Goal: Information Seeking & Learning: Learn about a topic

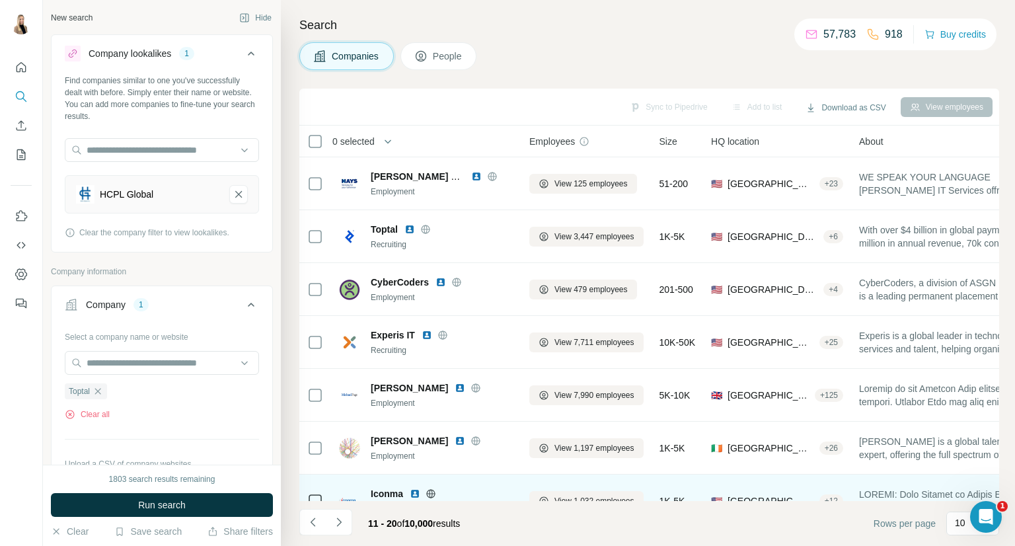
scroll to position [192, 0]
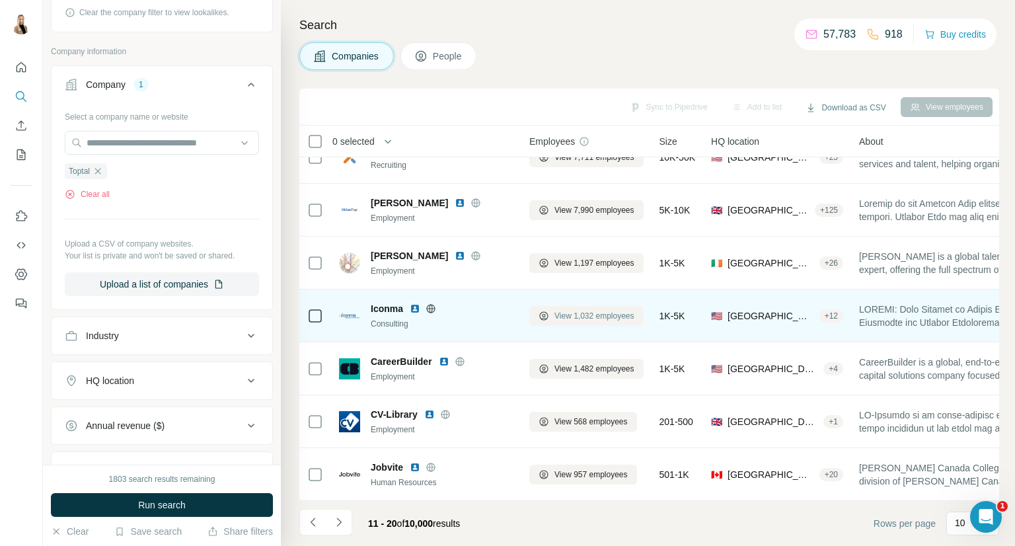
click at [600, 311] on span "View 1,032 employees" at bounding box center [595, 316] width 80 height 12
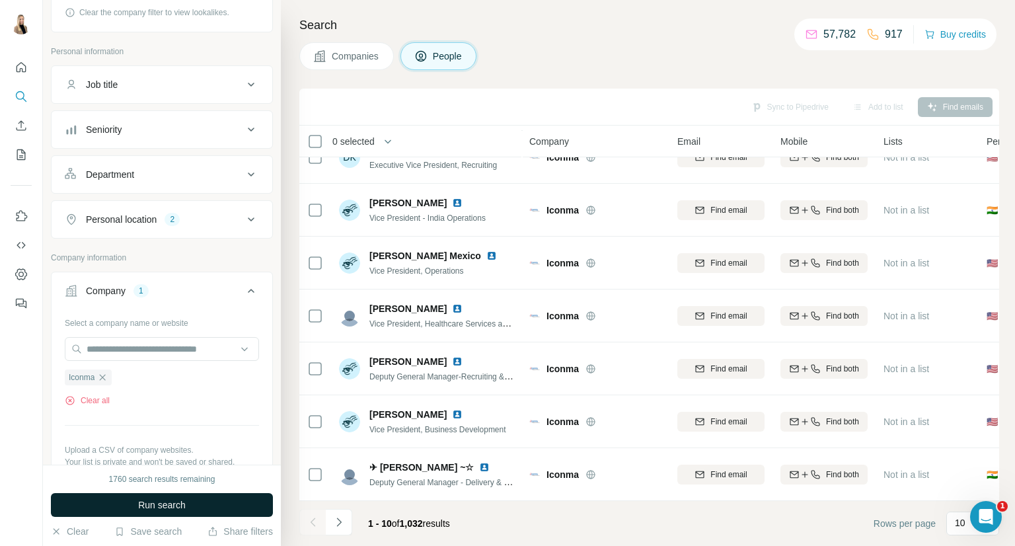
click at [186, 506] on button "Run search" at bounding box center [162, 505] width 222 height 24
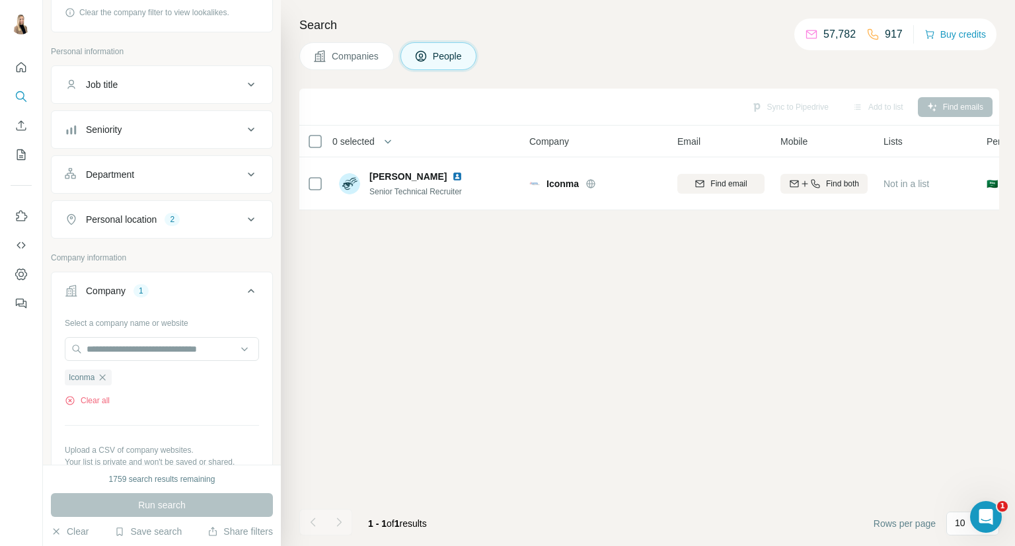
click at [360, 56] on span "Companies" at bounding box center [356, 56] width 48 height 13
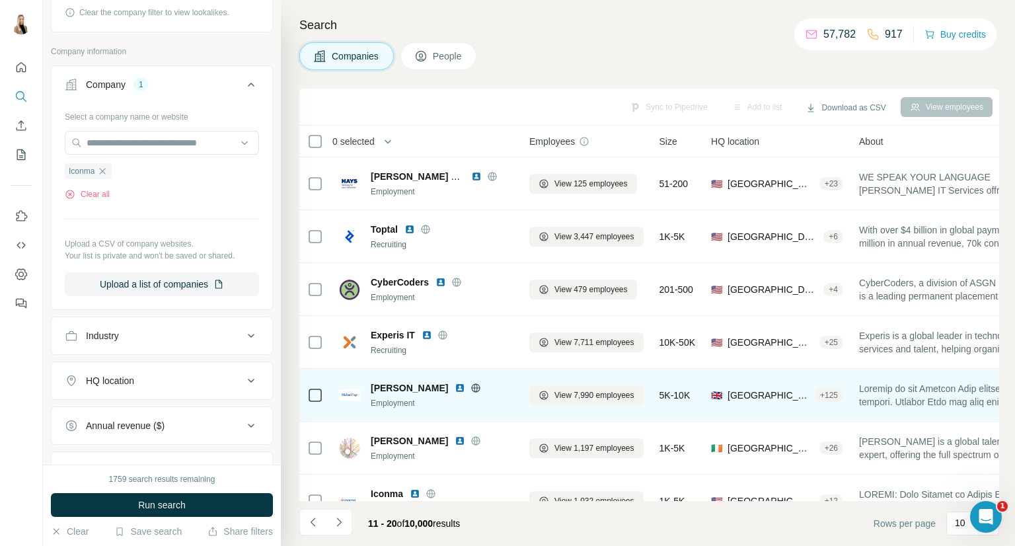
scroll to position [192, 0]
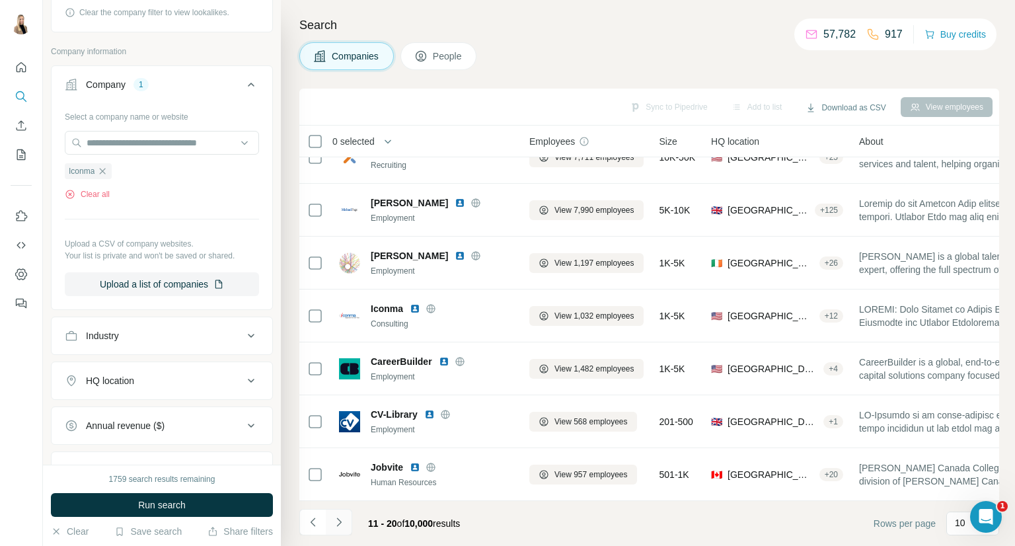
click at [342, 518] on icon "Navigate to next page" at bounding box center [338, 522] width 13 height 13
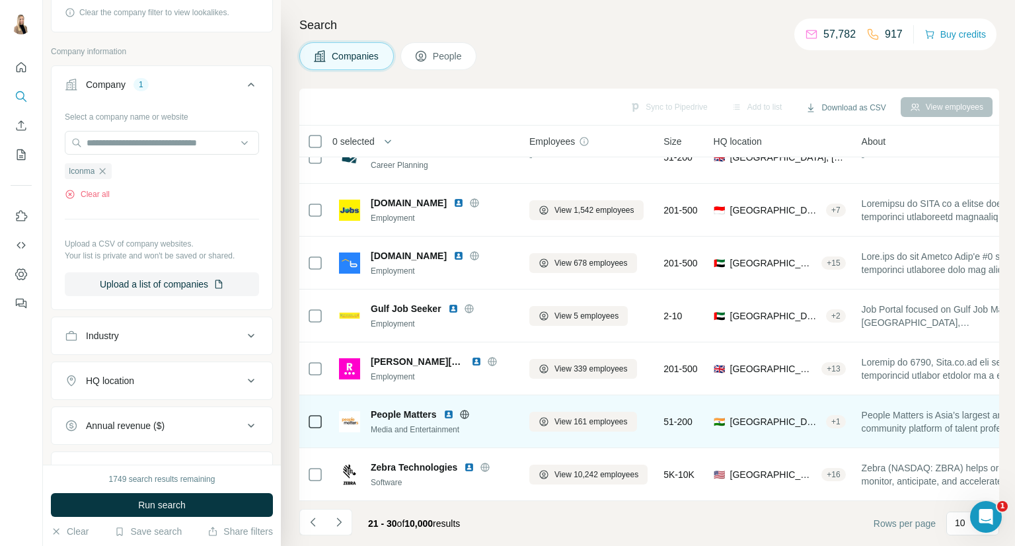
scroll to position [0, 0]
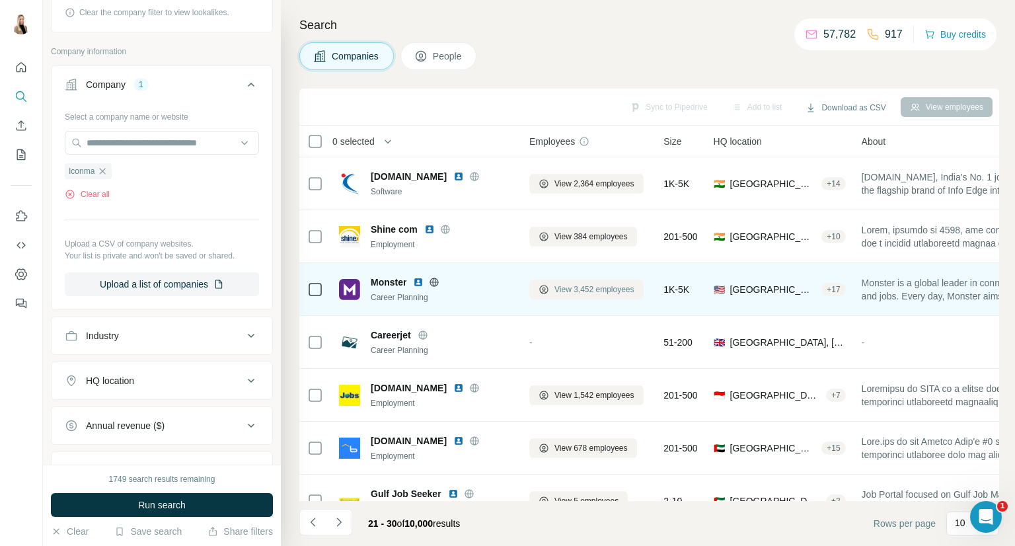
click at [595, 286] on span "View 3,452 employees" at bounding box center [595, 290] width 80 height 12
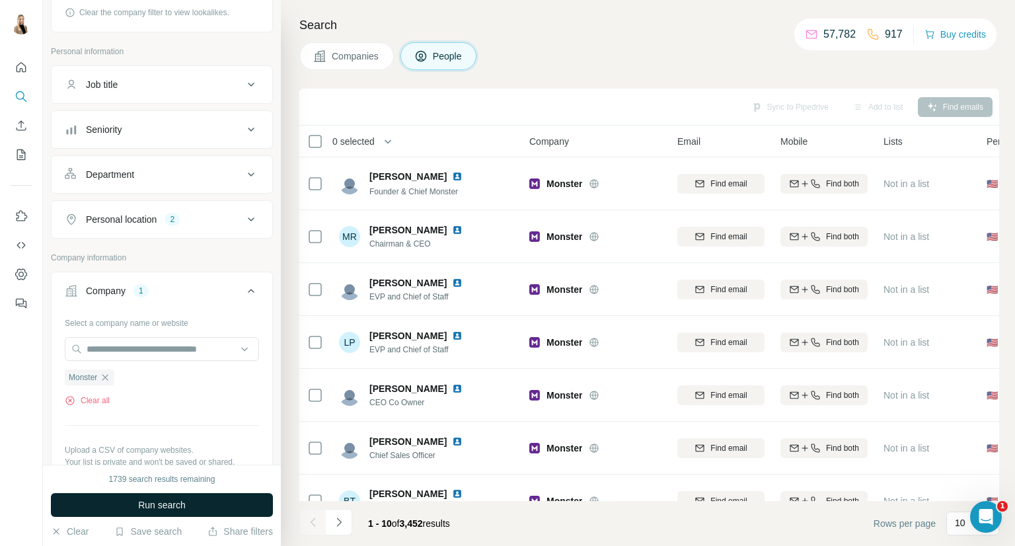
click at [151, 505] on span "Run search" at bounding box center [162, 504] width 48 height 13
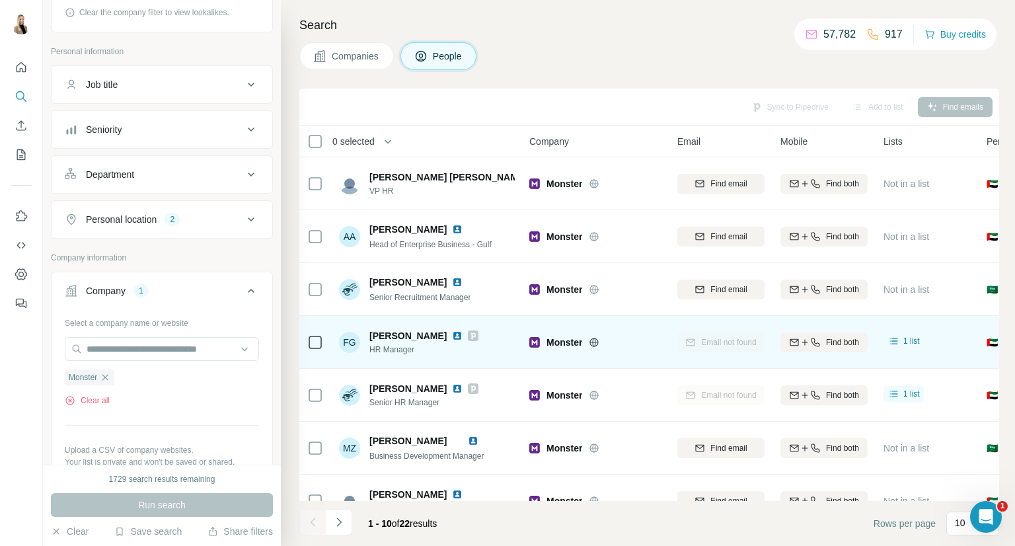
click at [452, 334] on img at bounding box center [457, 336] width 11 height 11
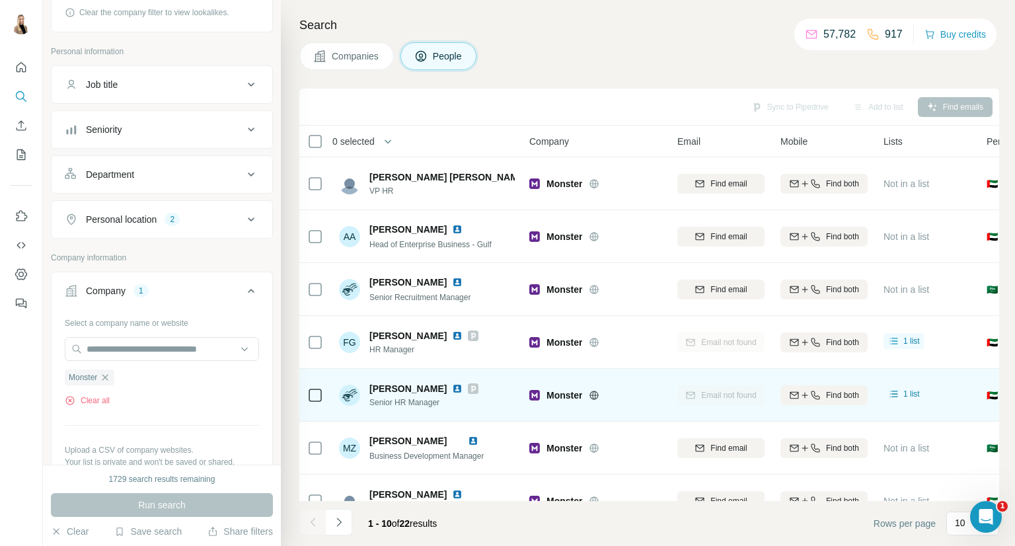
click at [455, 384] on img at bounding box center [457, 388] width 11 height 11
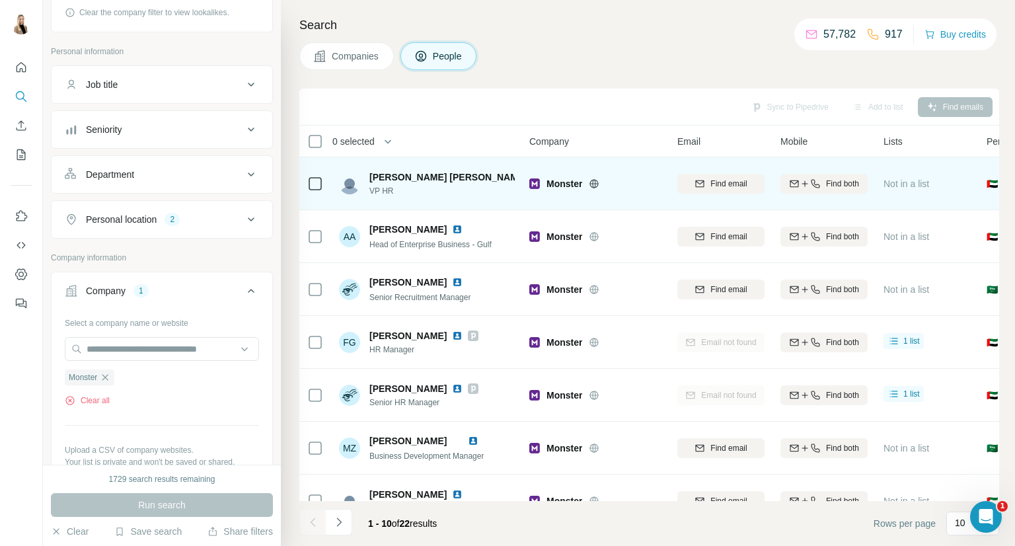
click at [533, 178] on img at bounding box center [535, 177] width 5 height 11
